Goal: Complete application form: Complete application form

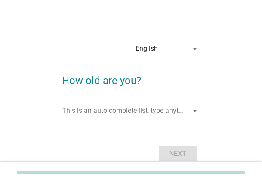
click at [163, 54] on div "English" at bounding box center [162, 49] width 53 height 14
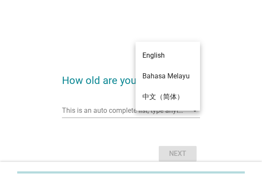
click at [33, 114] on div "English arrow_drop_down How old are you? This is an auto complete list, type an…" at bounding box center [131, 99] width 228 height 143
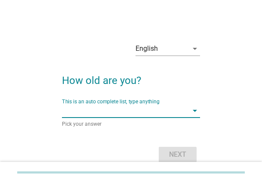
click at [78, 114] on input "This is an auto complete list, type anything" at bounding box center [125, 111] width 126 height 14
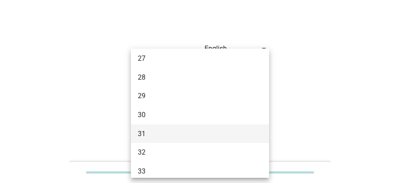
scroll to position [172, 0]
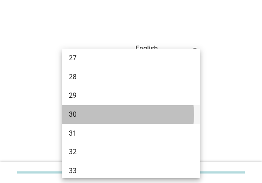
click at [93, 107] on div "30" at bounding box center [131, 114] width 138 height 19
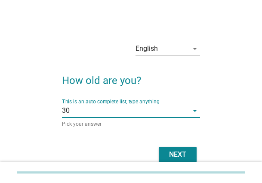
click at [187, 146] on div "Next" at bounding box center [131, 154] width 138 height 21
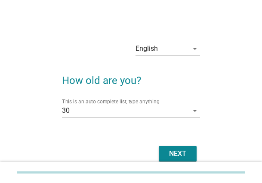
click at [186, 148] on div "Next" at bounding box center [178, 153] width 24 height 10
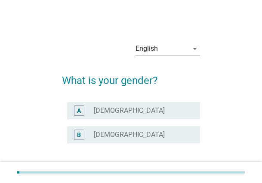
click at [109, 130] on label "[DEMOGRAPHIC_DATA]" at bounding box center [129, 134] width 71 height 9
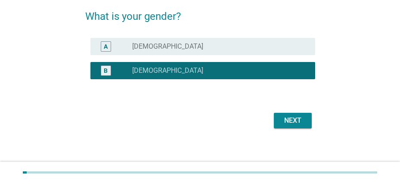
scroll to position [68, 0]
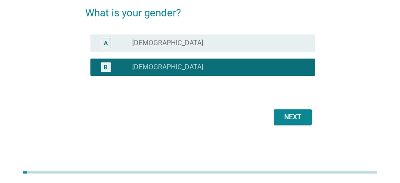
click at [262, 112] on div "Next" at bounding box center [293, 117] width 24 height 10
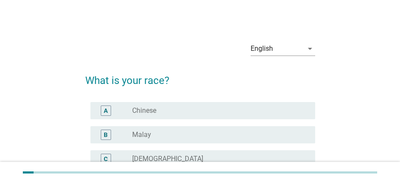
click at [164, 130] on div "radio_button_unchecked Malay" at bounding box center [216, 134] width 169 height 9
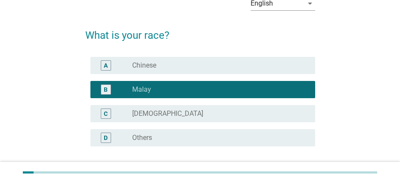
scroll to position [116, 0]
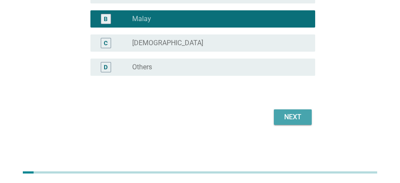
click at [262, 115] on div "Next" at bounding box center [293, 117] width 24 height 10
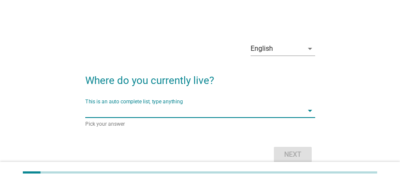
click at [139, 113] on input "This is an auto complete list, type anything" at bounding box center [194, 111] width 218 height 14
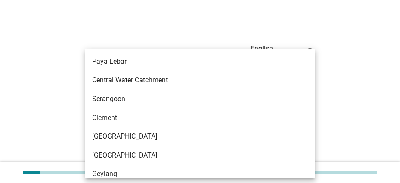
click at [39, 107] on div "English arrow_drop_down Where do you currently live? This is an auto complete l…" at bounding box center [199, 100] width 365 height 144
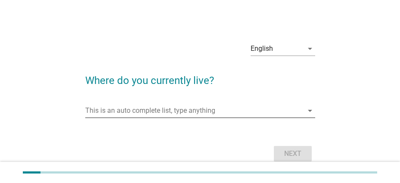
click at [101, 114] on input "This is an auto complete list, type anything" at bounding box center [194, 111] width 218 height 14
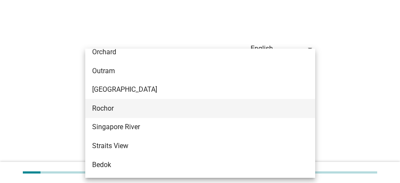
scroll to position [387, 0]
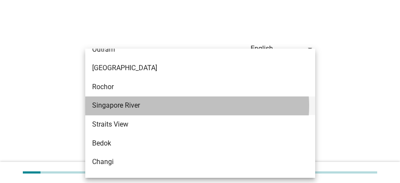
click at [146, 111] on div "Singapore River" at bounding box center [191, 105] width 198 height 10
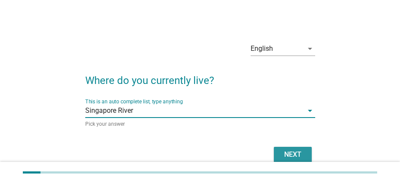
drag, startPoint x: 296, startPoint y: 155, endPoint x: 297, endPoint y: 174, distance: 19.4
click at [262, 155] on div "Next" at bounding box center [293, 154] width 24 height 10
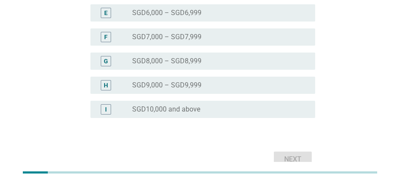
scroll to position [286, 0]
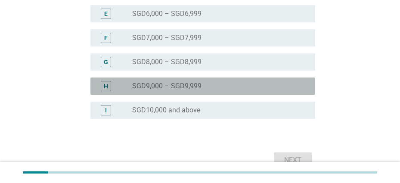
click at [167, 93] on div "H radio_button_unchecked SGD9,000 – SGD9,999" at bounding box center [202, 85] width 225 height 17
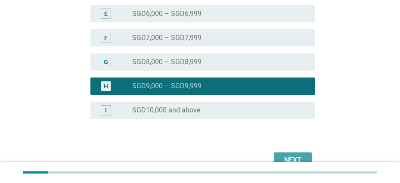
click at [262, 153] on button "Next" at bounding box center [293, 159] width 38 height 15
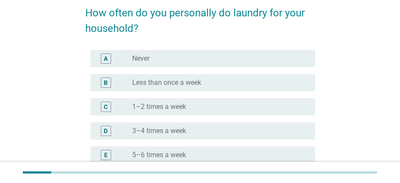
scroll to position [179, 0]
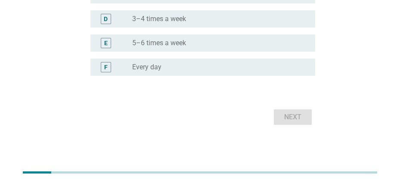
click at [170, 77] on div "F radio_button_unchecked Every day" at bounding box center [200, 67] width 230 height 24
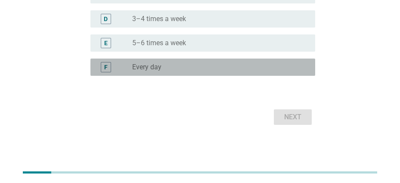
drag, startPoint x: 168, startPoint y: 64, endPoint x: 263, endPoint y: 97, distance: 100.9
click at [173, 66] on div "radio_button_unchecked Every day" at bounding box center [216, 67] width 169 height 9
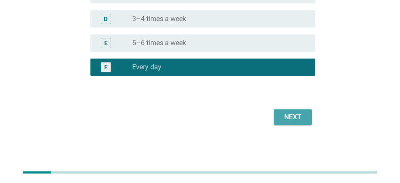
click at [262, 119] on div "Next" at bounding box center [293, 117] width 24 height 10
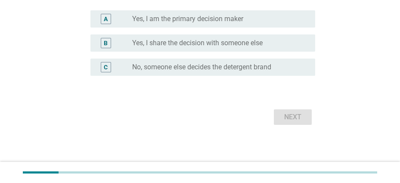
scroll to position [0, 0]
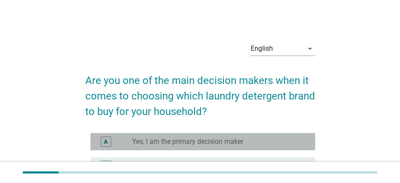
click at [185, 143] on label "Yes, I am the primary decision maker" at bounding box center [187, 141] width 111 height 9
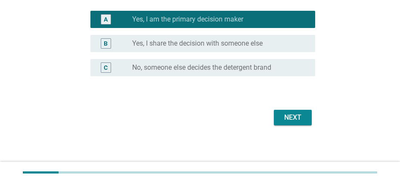
scroll to position [123, 0]
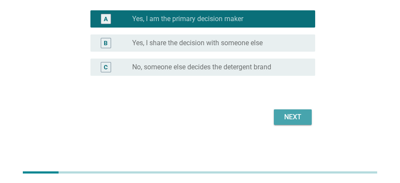
click at [262, 116] on div "Next" at bounding box center [293, 117] width 24 height 10
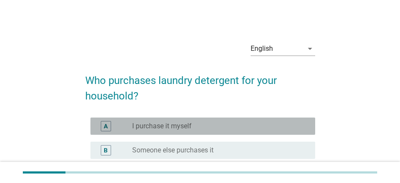
click at [195, 127] on div "radio_button_unchecked I purchase it myself" at bounding box center [216, 126] width 169 height 9
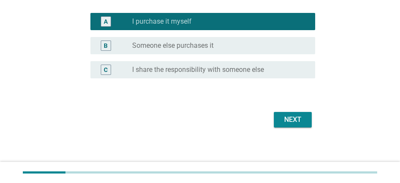
scroll to position [107, 0]
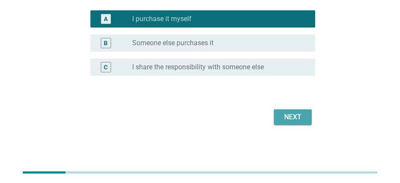
click at [262, 119] on div "Next" at bounding box center [293, 117] width 24 height 10
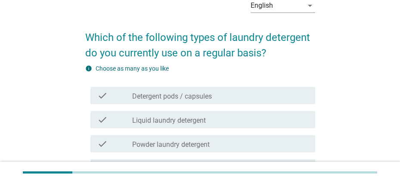
scroll to position [86, 0]
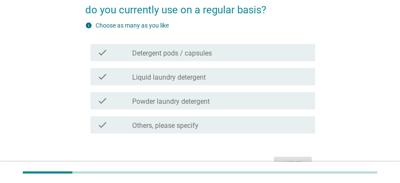
click at [171, 77] on label "Liquid laundry detergent" at bounding box center [169, 77] width 74 height 9
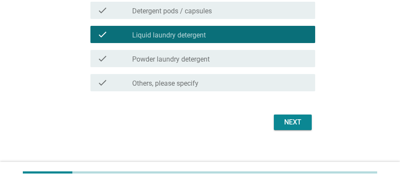
scroll to position [129, 0]
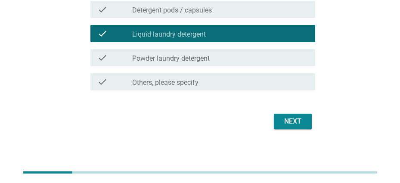
click at [262, 114] on button "Next" at bounding box center [293, 121] width 38 height 15
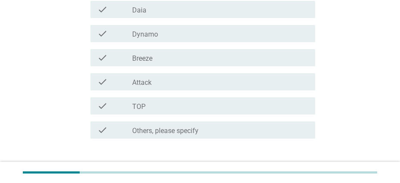
scroll to position [0, 0]
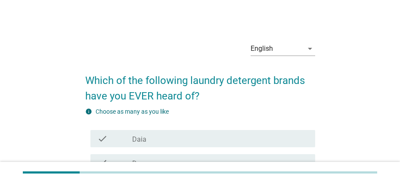
drag, startPoint x: 276, startPoint y: 44, endPoint x: 281, endPoint y: 57, distance: 13.6
click at [262, 44] on div "English" at bounding box center [276, 49] width 53 height 14
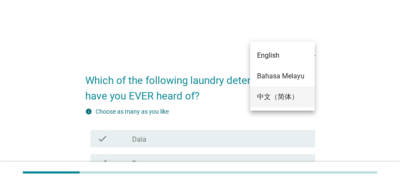
click at [262, 94] on div "中文（简体）" at bounding box center [282, 97] width 51 height 10
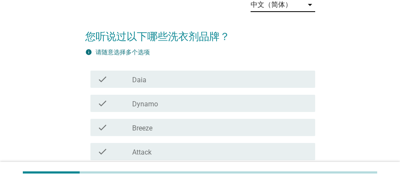
scroll to position [86, 0]
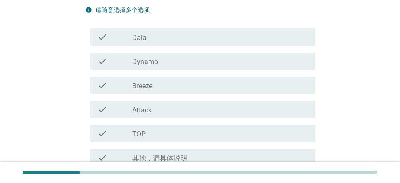
click at [156, 70] on div "check check_box_outline_blank Dynamo" at bounding box center [200, 61] width 230 height 24
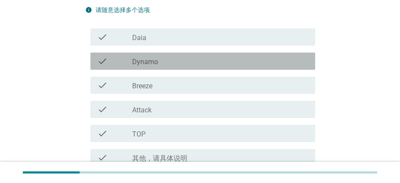
click at [151, 68] on div "check check_box_outline_blank Dynamo" at bounding box center [202, 61] width 225 height 17
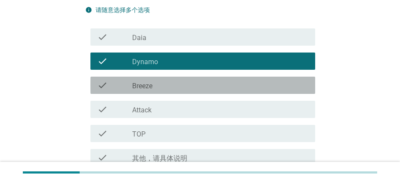
click at [152, 87] on label "Breeze" at bounding box center [142, 86] width 20 height 9
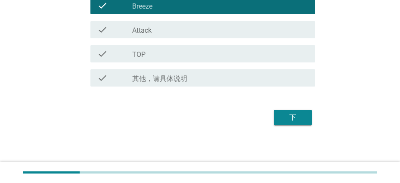
scroll to position [166, 0]
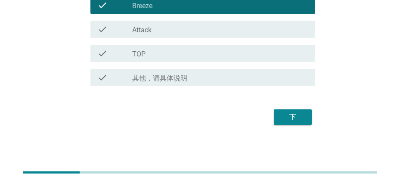
click at [262, 125] on div "下" at bounding box center [200, 117] width 230 height 21
click at [262, 114] on div "下" at bounding box center [293, 117] width 24 height 10
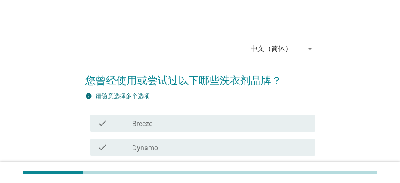
click at [172, 125] on div "check_box_outline_blank Breeze" at bounding box center [220, 123] width 176 height 10
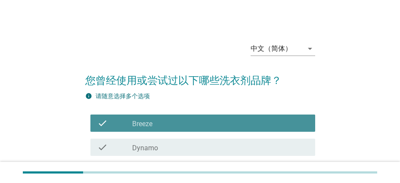
click at [166, 141] on div "check check_box_outline_blank Dynamo" at bounding box center [202, 147] width 225 height 17
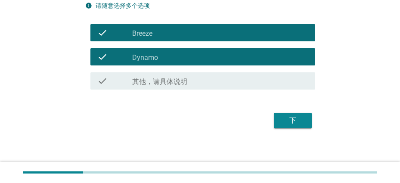
scroll to position [94, 0]
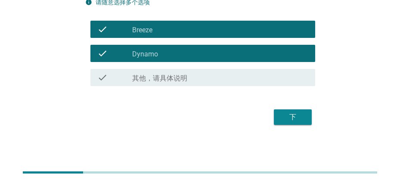
click at [262, 116] on div "下" at bounding box center [293, 117] width 24 height 10
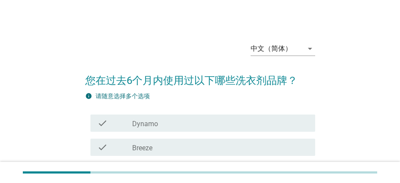
click at [167, 122] on div "check_box Dynamo" at bounding box center [220, 123] width 176 height 10
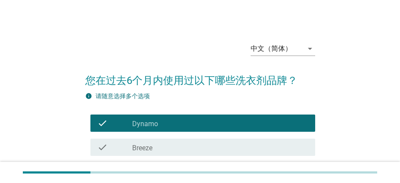
click at [149, 142] on div "check_box Breeze" at bounding box center [220, 147] width 176 height 10
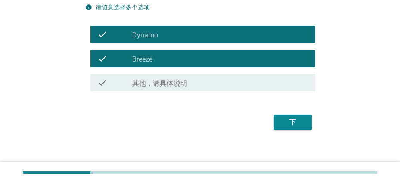
scroll to position [94, 0]
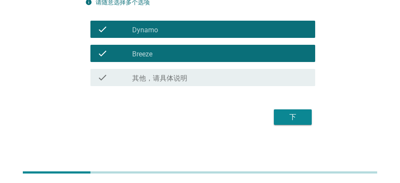
click at [262, 113] on div "下" at bounding box center [293, 117] width 24 height 10
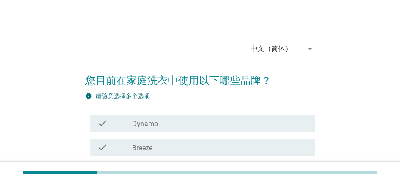
click at [153, 152] on div "check check_box Breeze" at bounding box center [202, 147] width 225 height 17
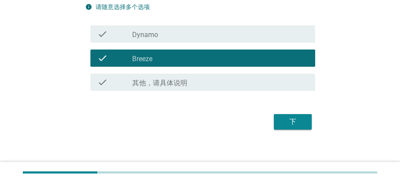
scroll to position [94, 0]
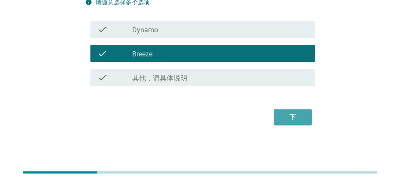
click at [262, 121] on div "下" at bounding box center [293, 117] width 24 height 10
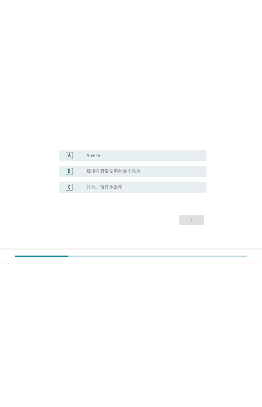
scroll to position [0, 0]
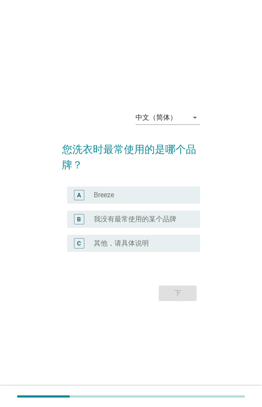
click at [126, 182] on div "radio_button_unchecked Breeze" at bounding box center [140, 195] width 93 height 9
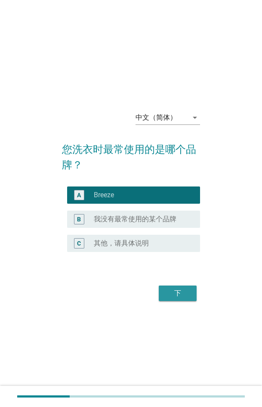
drag, startPoint x: 183, startPoint y: 294, endPoint x: 219, endPoint y: 282, distance: 37.8
click at [188, 182] on div "下" at bounding box center [178, 293] width 24 height 10
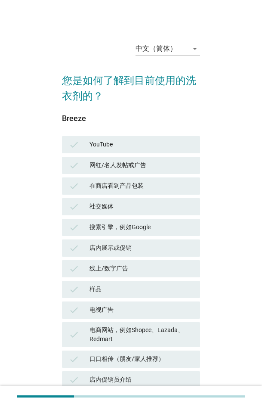
click at [159, 143] on div "YouTube" at bounding box center [142, 144] width 104 height 10
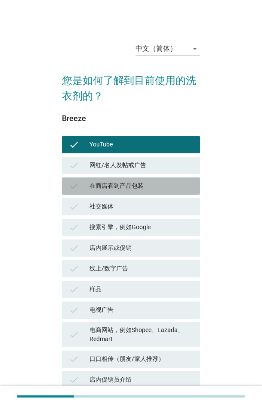
click at [154, 177] on div "check 在商店看到产品包装" at bounding box center [131, 185] width 138 height 17
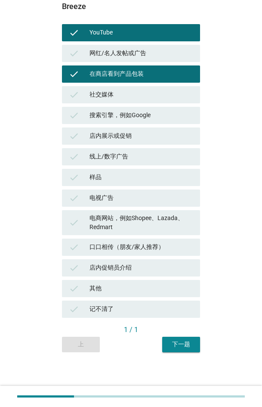
scroll to position [113, 0]
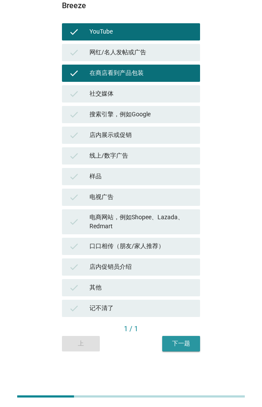
click at [185, 182] on div "下一题" at bounding box center [181, 343] width 24 height 9
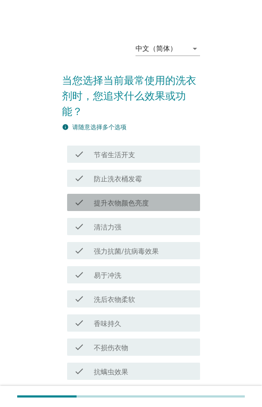
click at [128, 182] on label "提升衣物颜色亮度" at bounding box center [121, 203] width 55 height 9
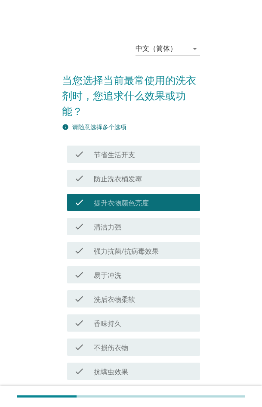
scroll to position [301, 0]
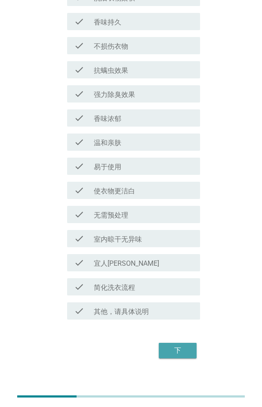
click at [188, 182] on div "下" at bounding box center [178, 350] width 24 height 10
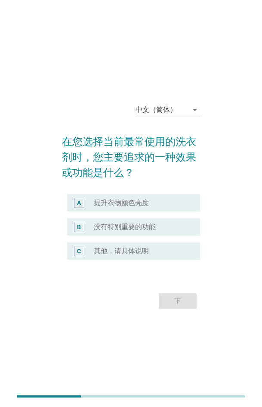
click at [144, 182] on label "提升衣物颜色亮度" at bounding box center [121, 202] width 55 height 9
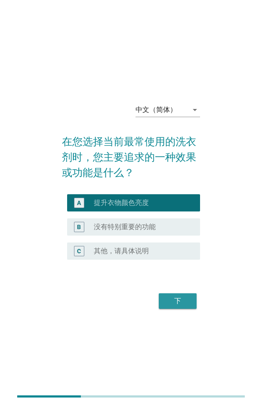
click at [175, 182] on div "下" at bounding box center [178, 301] width 24 height 10
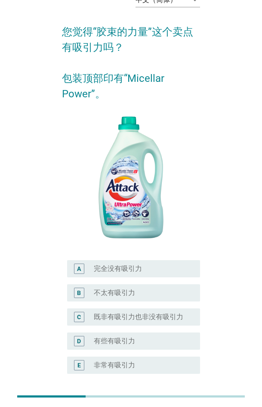
scroll to position [123, 0]
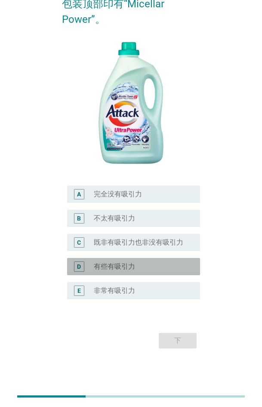
click at [142, 182] on div "radio_button_unchecked 有些有吸引力" at bounding box center [140, 266] width 93 height 9
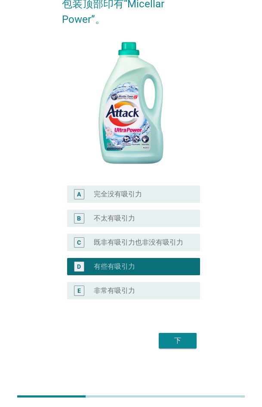
click at [173, 182] on button "下" at bounding box center [178, 340] width 38 height 15
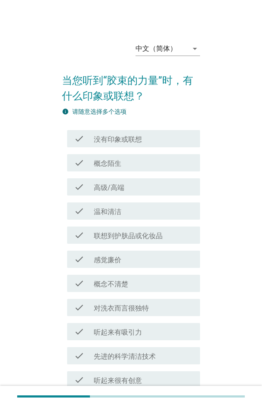
click at [142, 182] on div "check_box_outline_blank 概念不清楚" at bounding box center [143, 283] width 99 height 10
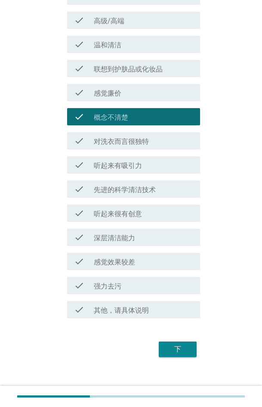
scroll to position [175, 0]
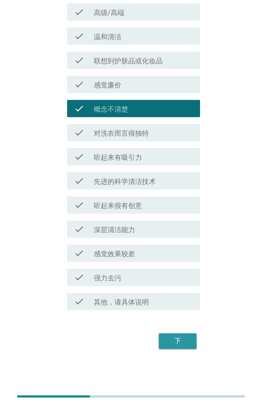
click at [183, 182] on div "下" at bounding box center [178, 341] width 24 height 10
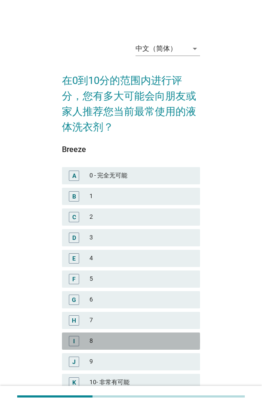
click at [108, 182] on div "8" at bounding box center [142, 341] width 104 height 10
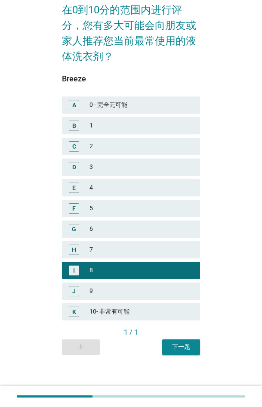
scroll to position [74, 0]
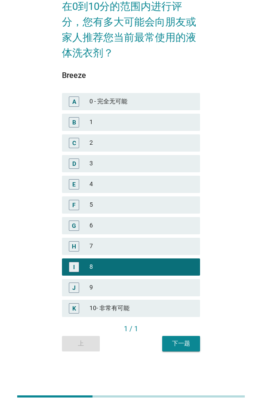
click at [190, 182] on div "下一题" at bounding box center [181, 343] width 24 height 9
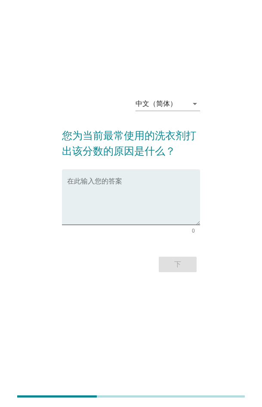
scroll to position [0, 0]
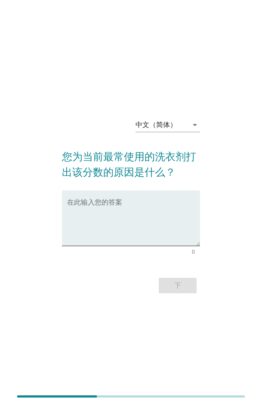
drag, startPoint x: 210, startPoint y: 85, endPoint x: 206, endPoint y: 94, distance: 9.7
click at [208, 90] on div "中文（简体） arrow_drop_down 您为当前最常使用的洗衣剂打出该分数的原因是什么？ 在此输入您的答案 0 下" at bounding box center [131, 203] width 262 height 407
click at [119, 182] on textarea "在此输入您的答案" at bounding box center [133, 223] width 133 height 45
paste textarea "The formula is gentle and doesn't hurt hands. After washing, clothes are soft a…"
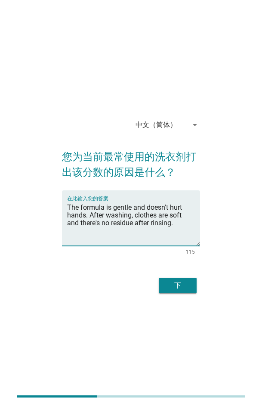
type textarea "The formula is gentle and doesn't hurt hands. After washing, clothes are soft a…"
click at [180, 182] on div "下" at bounding box center [178, 285] width 24 height 10
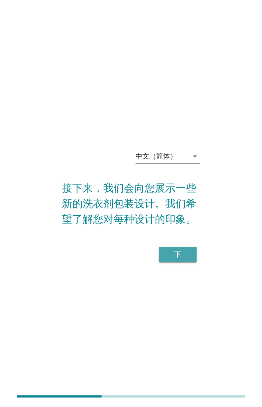
click at [171, 182] on div "下" at bounding box center [178, 254] width 24 height 10
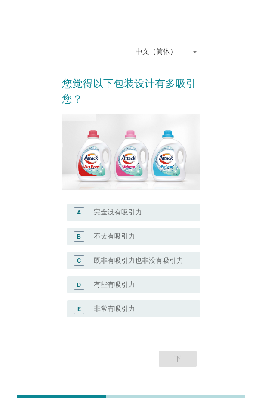
click at [143, 182] on div "radio_button_unchecked 有些有吸引力" at bounding box center [140, 284] width 93 height 9
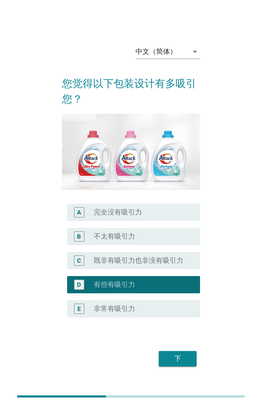
click at [181, 182] on div "下" at bounding box center [178, 358] width 24 height 10
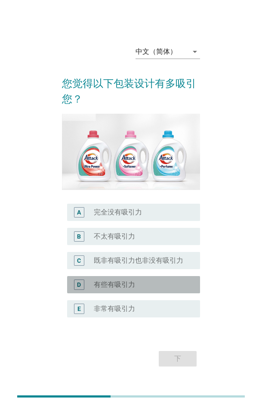
click at [135, 182] on div "D radio_button_unchecked 有些有吸引力" at bounding box center [133, 284] width 133 height 17
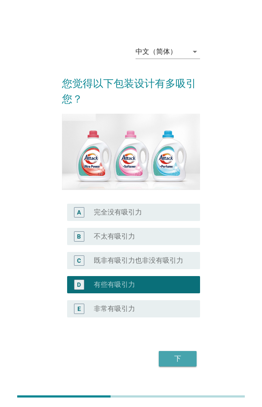
click at [182, 182] on div "下" at bounding box center [178, 358] width 24 height 10
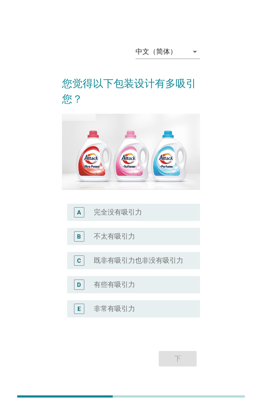
drag, startPoint x: 118, startPoint y: 250, endPoint x: 144, endPoint y: 265, distance: 29.3
click at [118, 182] on label "有些有吸引力" at bounding box center [114, 284] width 41 height 9
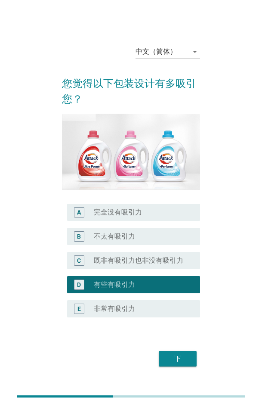
click at [188, 182] on div "下" at bounding box center [178, 358] width 24 height 10
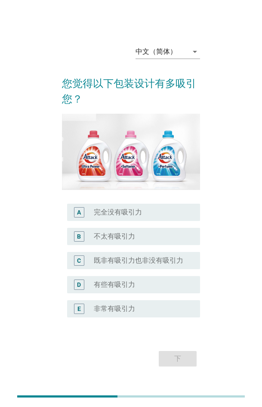
click at [158, 182] on label "既非有吸引力也非没有吸引力" at bounding box center [139, 260] width 90 height 9
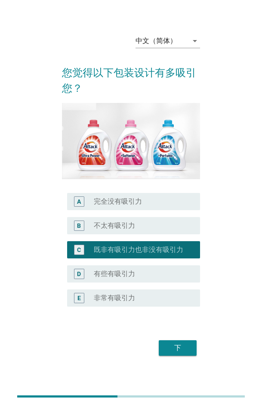
scroll to position [21, 0]
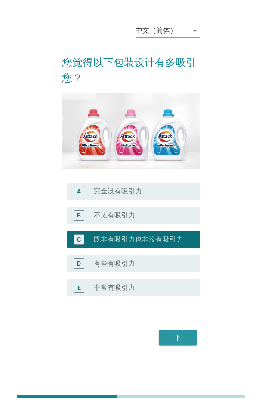
click at [171, 182] on div "下" at bounding box center [178, 337] width 24 height 10
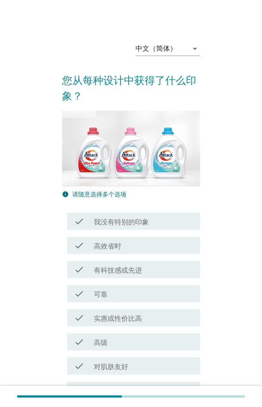
click at [135, 182] on div "check_box_outline_blank 可靠" at bounding box center [143, 293] width 99 height 10
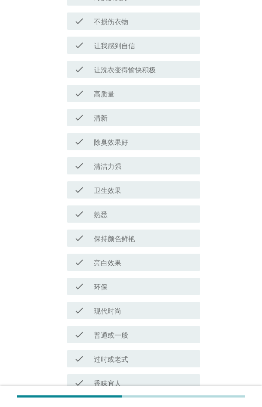
scroll to position [475, 0]
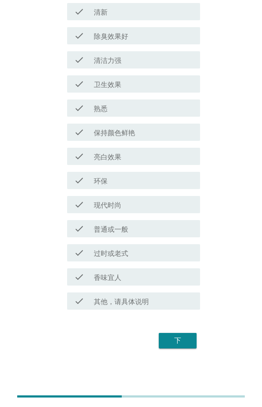
click at [177, 182] on div "下" at bounding box center [178, 340] width 24 height 10
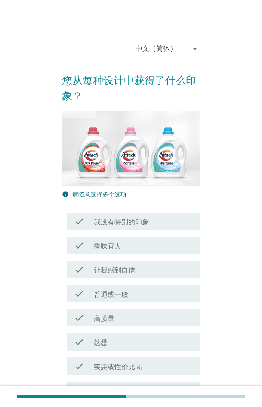
click at [146, 182] on div "check check_box_outline_blank 过时或老式" at bounding box center [133, 413] width 133 height 17
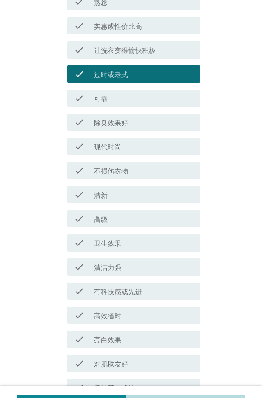
scroll to position [399, 0]
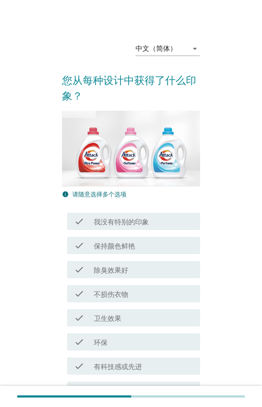
click at [151, 182] on div "check_box_outline_blank 让我感到自信" at bounding box center [143, 390] width 99 height 10
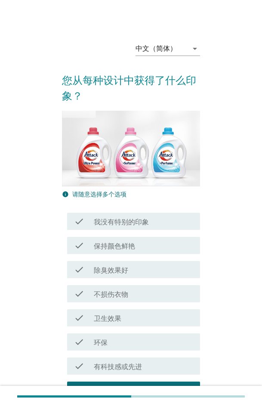
click at [150, 182] on div "check check_box_outline_blank 不损伤衣物" at bounding box center [131, 293] width 138 height 24
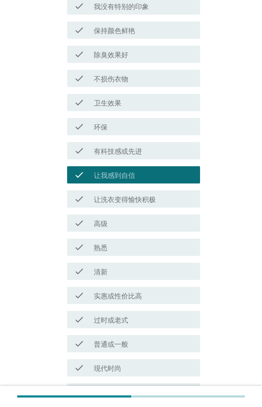
click at [141, 182] on div "check_box_outline_blank 高级" at bounding box center [143, 223] width 99 height 10
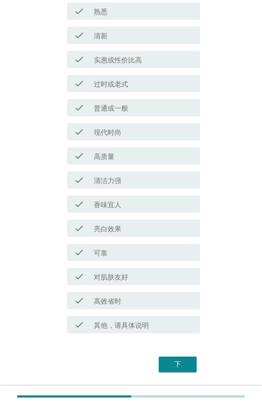
scroll to position [473, 0]
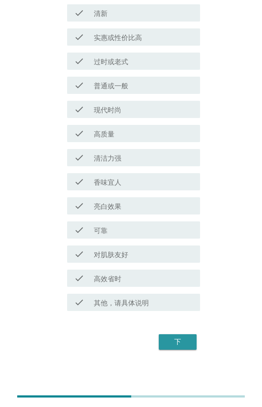
drag, startPoint x: 182, startPoint y: 342, endPoint x: 210, endPoint y: 334, distance: 29.3
click at [187, 182] on div "下" at bounding box center [178, 342] width 24 height 10
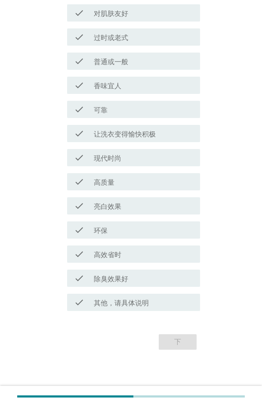
scroll to position [0, 0]
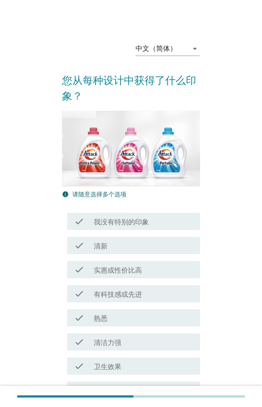
click at [116, 182] on div "check_box_outline_blank 熟悉" at bounding box center [143, 317] width 99 height 10
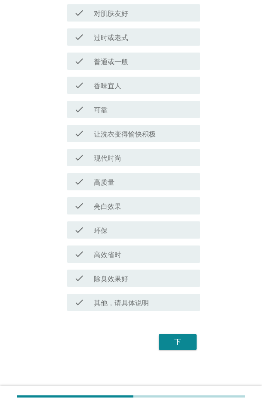
scroll to position [474, 0]
drag, startPoint x: 180, startPoint y: 343, endPoint x: 256, endPoint y: 328, distance: 77.2
click at [182, 182] on div "下" at bounding box center [178, 341] width 24 height 10
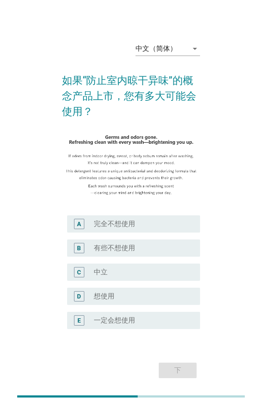
drag, startPoint x: 134, startPoint y: 251, endPoint x: 138, endPoint y: 257, distance: 6.8
click at [134, 182] on div "radio_button_unchecked 想使用" at bounding box center [140, 296] width 93 height 9
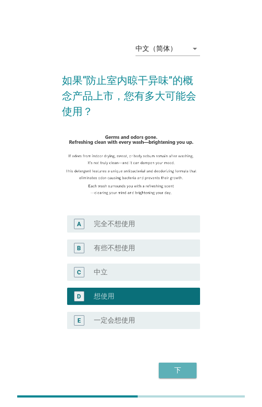
drag, startPoint x: 179, startPoint y: 327, endPoint x: 259, endPoint y: 305, distance: 82.9
click at [179, 182] on div "下" at bounding box center [178, 370] width 24 height 10
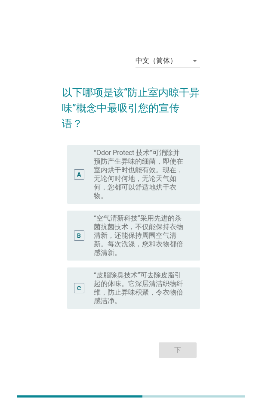
drag, startPoint x: 144, startPoint y: 230, endPoint x: 150, endPoint y: 233, distance: 6.2
click at [144, 182] on label "“空气清新科技”采用先进的杀菌抗菌技术，不仅能保持衣物清新，还能保持周围空气清新。每次洗涤，您和衣物都倍感清新。" at bounding box center [140, 235] width 93 height 43
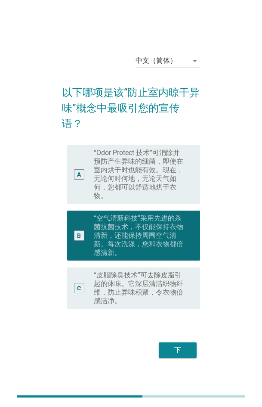
click at [176, 182] on div "下" at bounding box center [178, 350] width 24 height 10
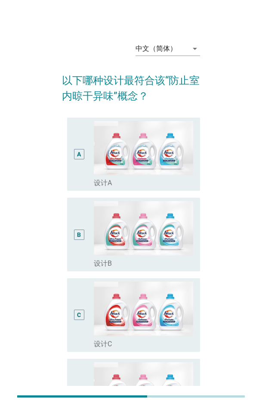
click at [159, 182] on div "radio_button_unchecked 设计C" at bounding box center [140, 344] width 93 height 9
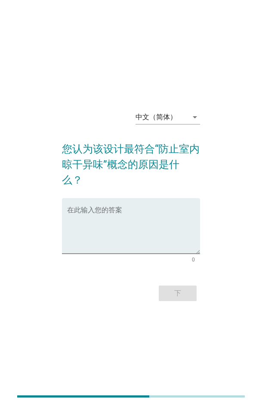
drag, startPoint x: 213, startPoint y: 86, endPoint x: 184, endPoint y: 153, distance: 73.6
click at [210, 95] on div "中文（简体） arrow_drop_down 您认为该设计最符合“防止室内晾干异味”概念的原因是什么？ 在此输入您的答案 0 下" at bounding box center [131, 203] width 262 height 407
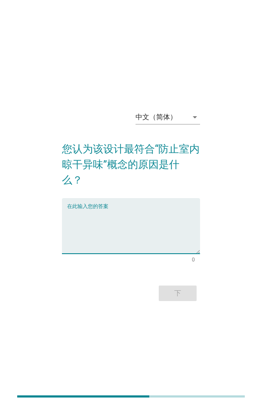
click at [139, 182] on textarea "在此输入您的答案" at bounding box center [133, 230] width 133 height 45
paste textarea "It has an efficient ventilation system to quickly expel moisture and odor molec…"
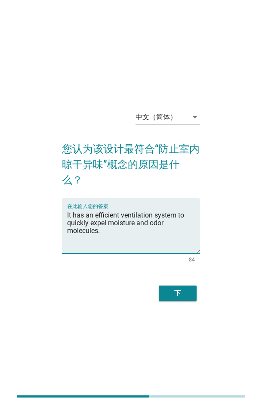
type textarea "It has an efficient ventilation system to quickly expel moisture and odor molec…"
drag, startPoint x: 182, startPoint y: 287, endPoint x: 268, endPoint y: 286, distance: 85.6
click at [183, 182] on div "下" at bounding box center [178, 293] width 24 height 10
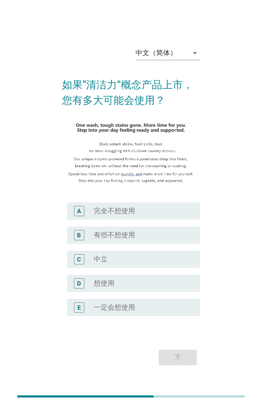
click at [156, 182] on div "radio_button_unchecked 想使用" at bounding box center [140, 283] width 93 height 9
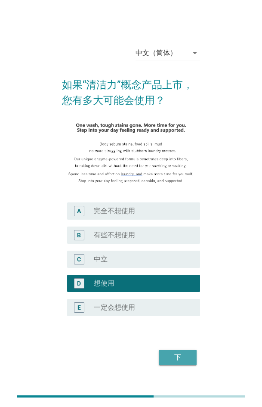
click at [182, 182] on button "下" at bounding box center [178, 356] width 38 height 15
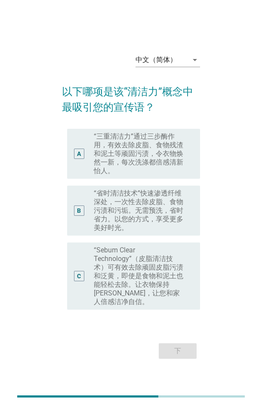
click at [171, 182] on label "“Sebum Clear Technology”（皮脂清洁技术）可有效去除顽固皮脂污渍和泛黄，即使是食物和泥土也能轻松去除。让衣物保持[PERSON_NAME…" at bounding box center [140, 276] width 93 height 60
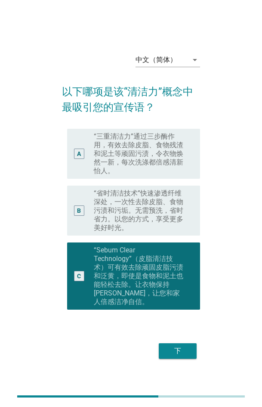
click at [182, 182] on div "下" at bounding box center [178, 351] width 24 height 10
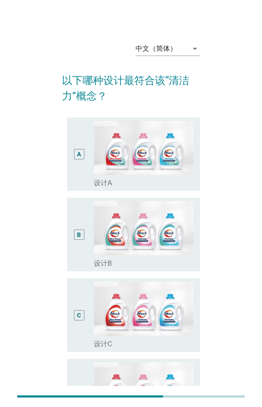
drag, startPoint x: 155, startPoint y: 236, endPoint x: 169, endPoint y: 256, distance: 24.3
click at [155, 182] on div "radio_button_unchecked 设计C" at bounding box center [140, 344] width 93 height 9
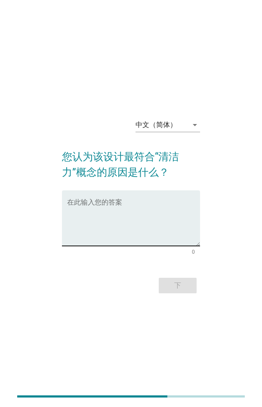
click at [141, 182] on textarea "在此输入您的答案" at bounding box center [133, 223] width 133 height 45
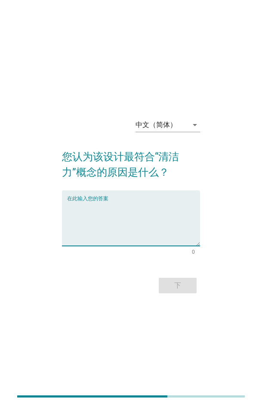
paste textarea "Its structure facilitates air circulation, accelerates water evaporation, and r…"
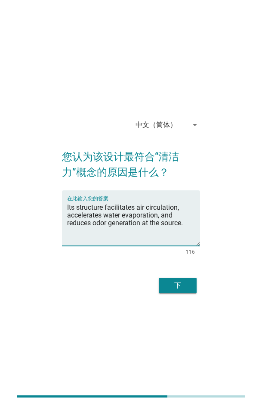
type textarea "Its structure facilitates air circulation, accelerates water evaporation, and r…"
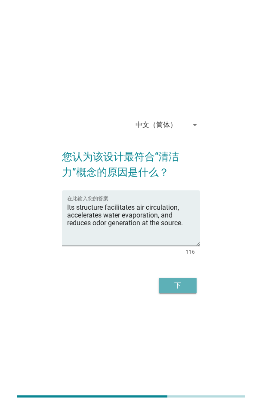
click at [171, 182] on div "下" at bounding box center [178, 285] width 24 height 10
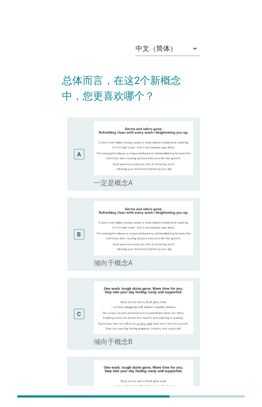
click at [132, 182] on label "倾向于概念B" at bounding box center [113, 341] width 39 height 9
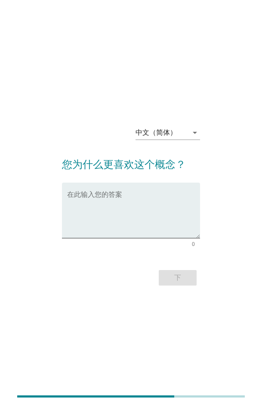
drag, startPoint x: 180, startPoint y: 82, endPoint x: 143, endPoint y: 161, distance: 86.5
click at [177, 87] on div "中文（简体） arrow_drop_down 您为什么更喜欢这个概念？ 在此输入您的答案 0 下" at bounding box center [131, 203] width 262 height 407
click at [122, 182] on textarea "在此输入您的答案" at bounding box center [133, 215] width 133 height 45
paste textarea "Fit my needs, meeting my expectations."
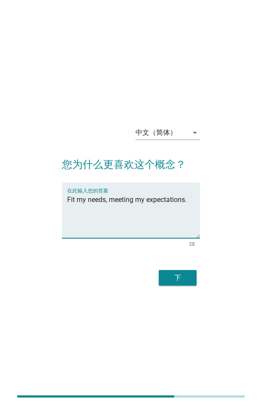
type textarea "Fit my needs, meeting my expectations."
click at [182, 182] on div "下" at bounding box center [178, 277] width 24 height 10
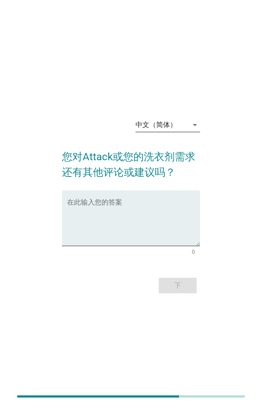
drag, startPoint x: 177, startPoint y: 80, endPoint x: 169, endPoint y: 124, distance: 45.0
click at [176, 80] on div "中文（简体） arrow_drop_down 您对Attack或您的洗衣剂需求还有其他评论或建议吗？ 在此输入您的答案 0 下" at bounding box center [131, 203] width 262 height 407
click at [126, 182] on div "在此输入您的答案" at bounding box center [133, 218] width 133 height 56
paste textarea "The current laundry detergent works well. Suggest Attack optimize the eco - fri…"
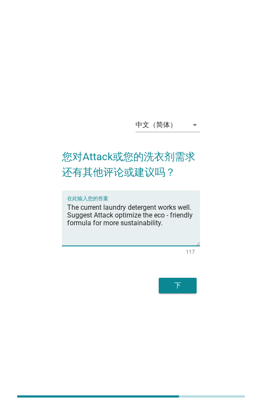
type textarea "The current laundry detergent works well. Suggest Attack optimize the eco - fri…"
click at [182, 182] on div "下" at bounding box center [178, 285] width 24 height 10
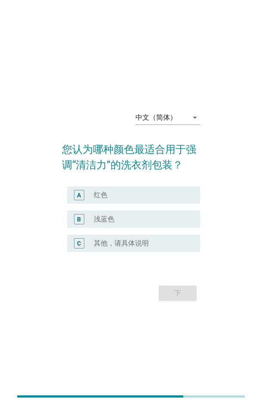
click at [135, 182] on div "radio_button_unchecked 浅蓝色" at bounding box center [140, 219] width 93 height 9
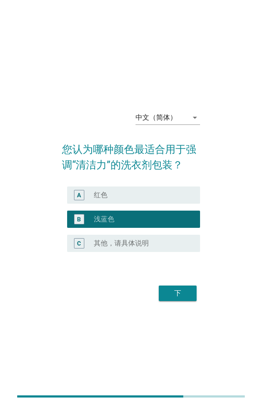
click at [155, 182] on form "您认为哪种颜色最适合用于强调“清洁力”的洗衣剂包装？ A radio_button_unchecked 红色 B radio_button_checked 浅…" at bounding box center [131, 218] width 138 height 170
click at [142, 182] on div "radio_button_unchecked 红色" at bounding box center [140, 195] width 93 height 9
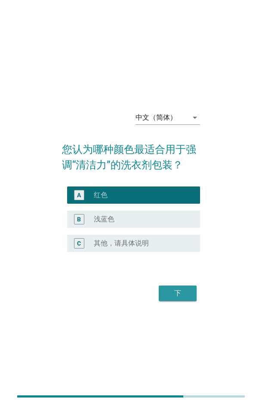
click at [176, 182] on div "下" at bounding box center [178, 293] width 24 height 10
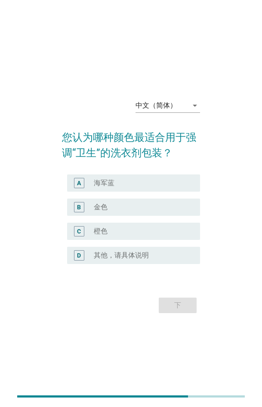
drag, startPoint x: 125, startPoint y: 205, endPoint x: 257, endPoint y: 202, distance: 132.2
click at [126, 182] on div "radio_button_unchecked 金色" at bounding box center [140, 207] width 93 height 9
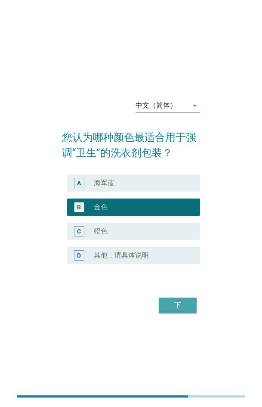
click at [171, 182] on div "下" at bounding box center [178, 305] width 24 height 10
